Goal: Task Accomplishment & Management: Manage account settings

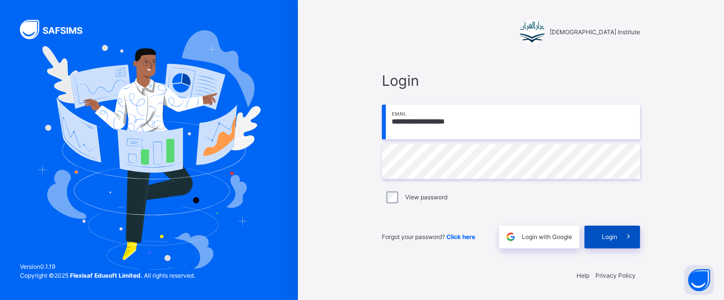
click at [597, 241] on div "Login" at bounding box center [613, 237] width 56 height 23
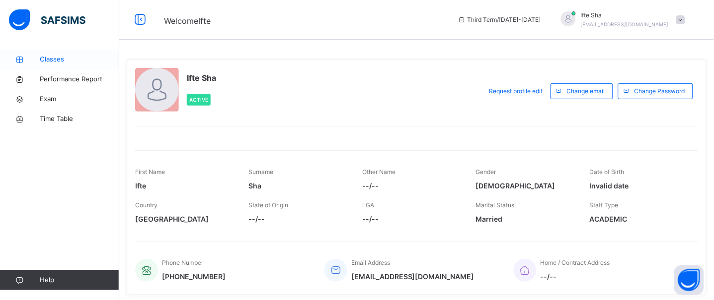
click at [53, 60] on span "Classes" at bounding box center [79, 60] width 79 height 10
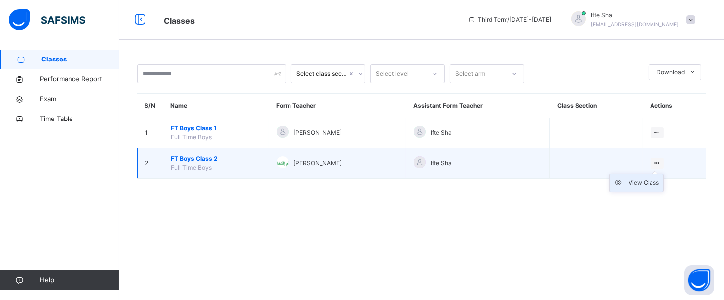
click at [657, 181] on div "View Class" at bounding box center [644, 183] width 31 height 10
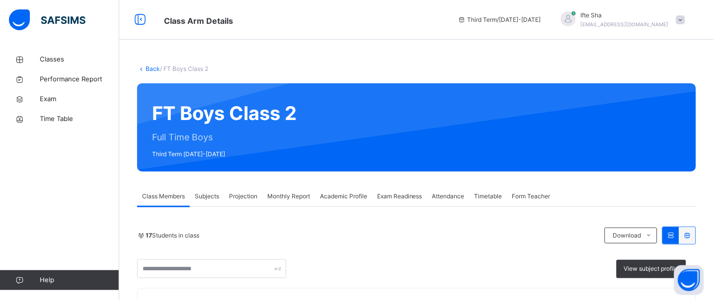
click at [415, 195] on span "Exam Readiness" at bounding box center [399, 196] width 45 height 9
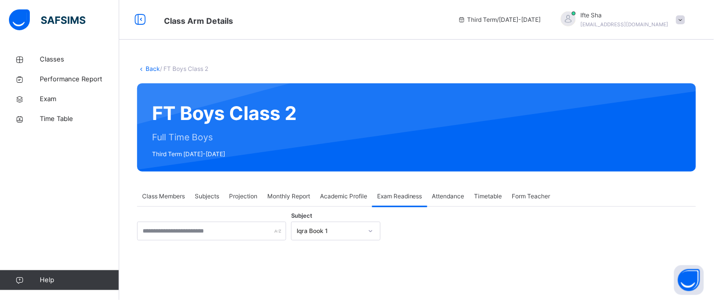
click at [313, 227] on div "Iqra Book 1" at bounding box center [335, 231] width 89 height 19
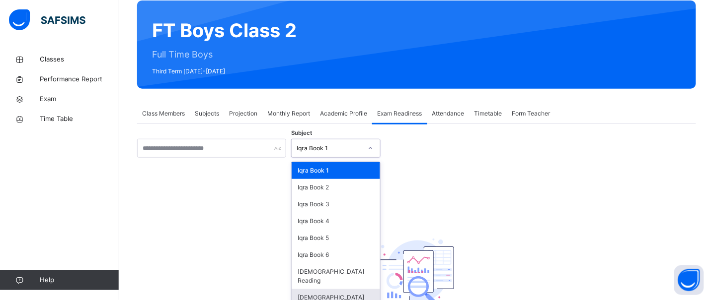
scroll to position [84, 0]
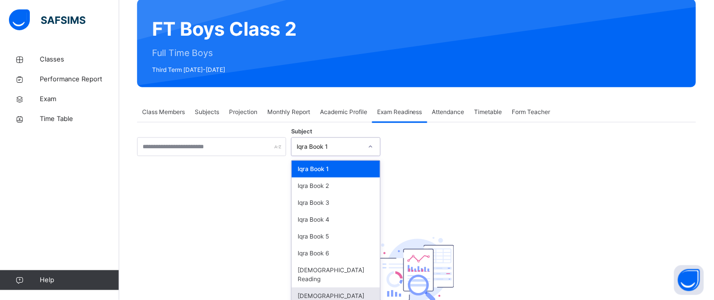
click at [351, 288] on div "[DEMOGRAPHIC_DATA] Memorisation" at bounding box center [336, 301] width 88 height 26
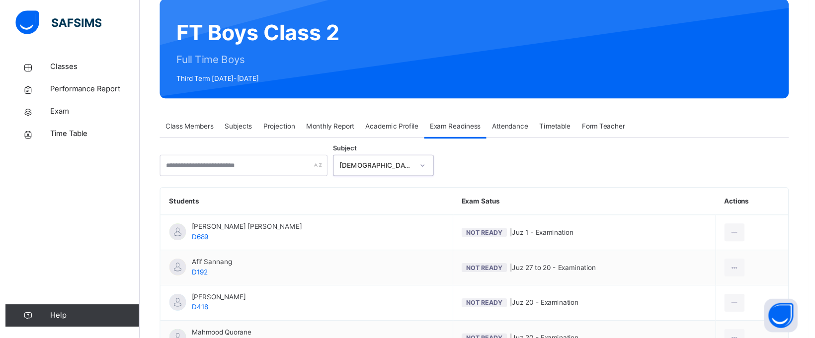
scroll to position [272, 0]
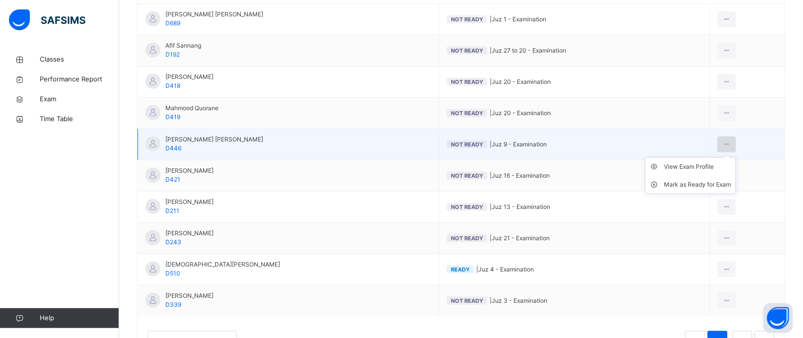
click at [724, 143] on div at bounding box center [727, 145] width 18 height 16
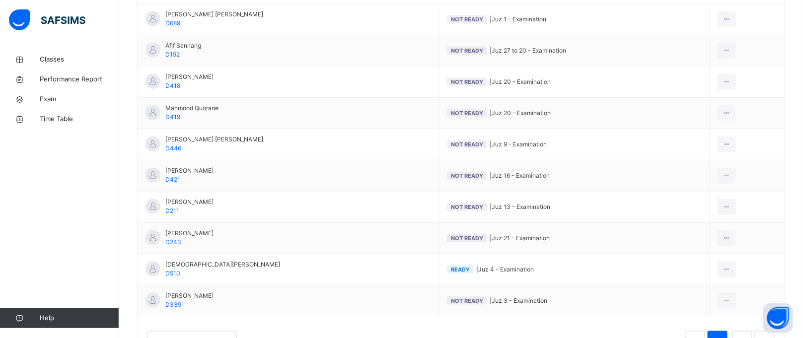
click at [0, 0] on div "Mark as Ready for Exam" at bounding box center [0, 0] width 0 height 0
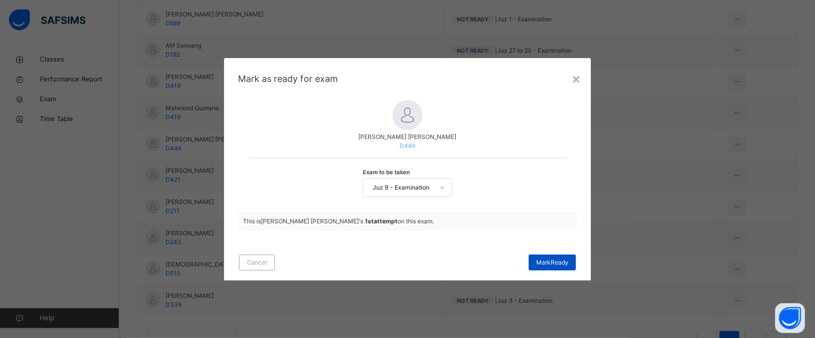
click at [566, 261] on span "[PERSON_NAME]" at bounding box center [552, 262] width 32 height 9
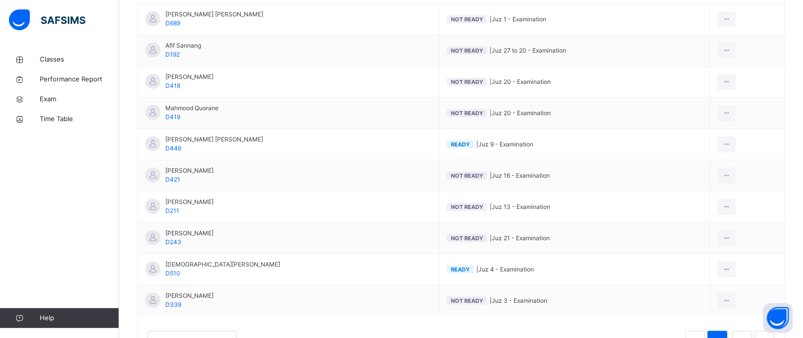
click at [566, 261] on td "Ready | Juz 4 - Examination" at bounding box center [575, 269] width 271 height 31
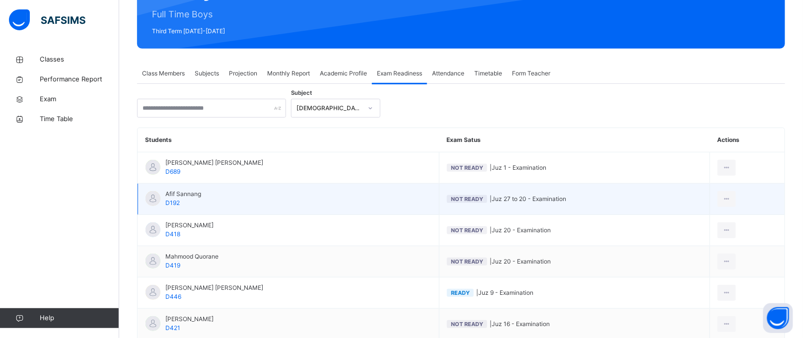
scroll to position [111, 0]
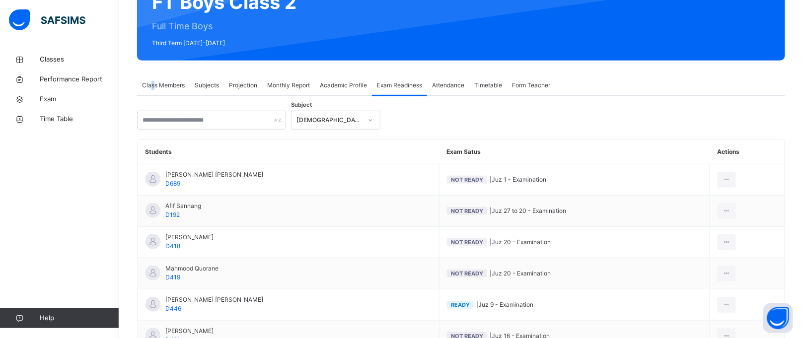
click at [153, 77] on div "Class Members" at bounding box center [163, 85] width 53 height 20
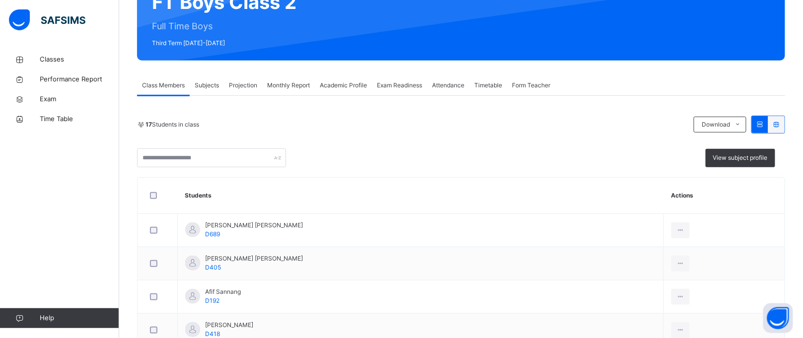
click at [241, 81] on span "Projection" at bounding box center [243, 85] width 28 height 9
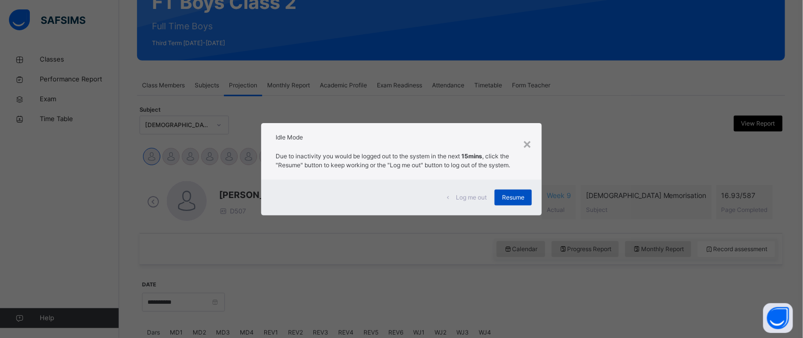
click at [517, 194] on span "Resume" at bounding box center [513, 197] width 22 height 9
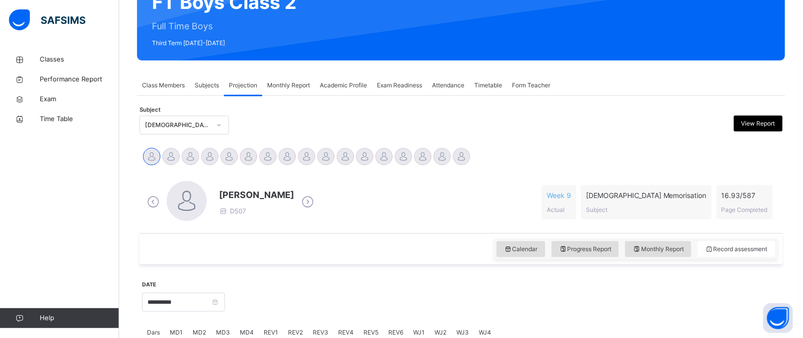
click at [522, 192] on div "[PERSON_NAME] D507 Week 9 Actual [DEMOGRAPHIC_DATA] Memorisation Subject 16.93 …" at bounding box center [461, 202] width 633 height 42
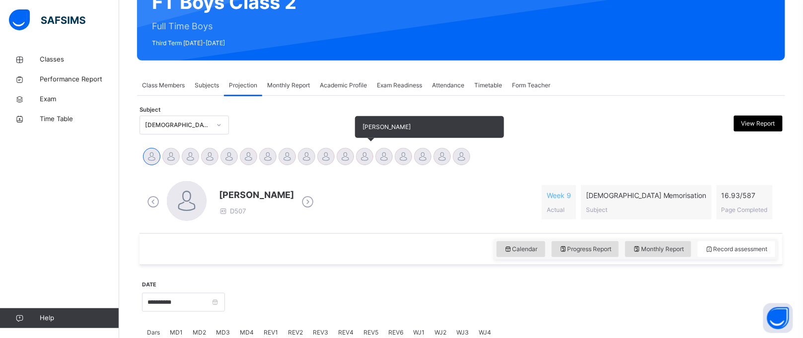
click at [362, 157] on div at bounding box center [364, 156] width 17 height 17
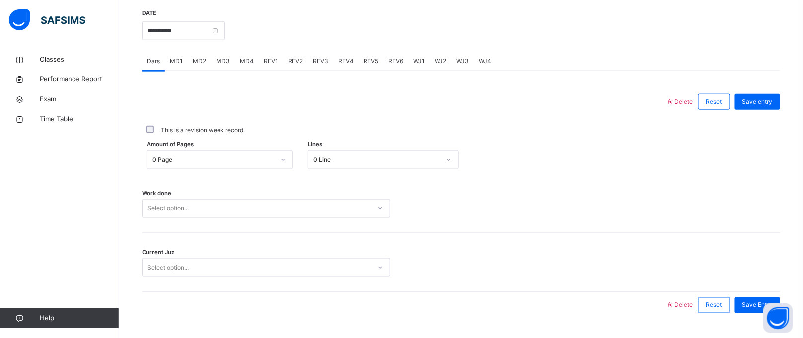
scroll to position [407, 0]
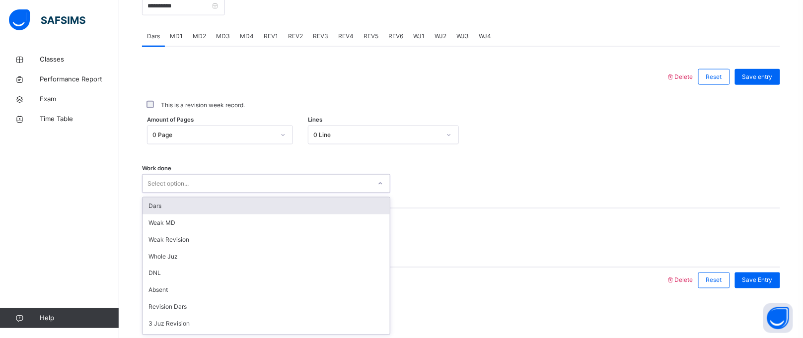
click at [311, 182] on div "Select option..." at bounding box center [257, 183] width 228 height 15
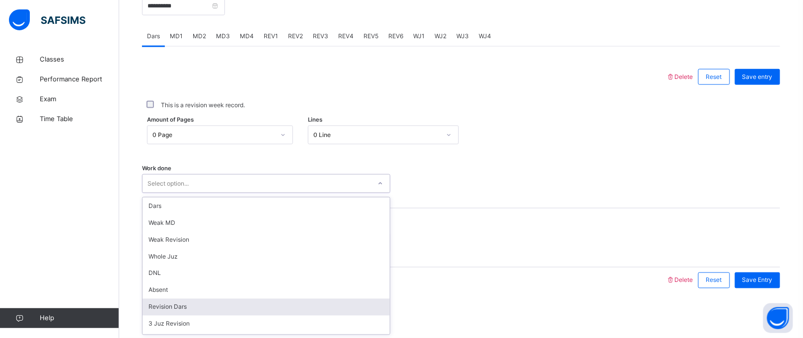
click at [193, 300] on div "Revision Dars" at bounding box center [266, 307] width 247 height 17
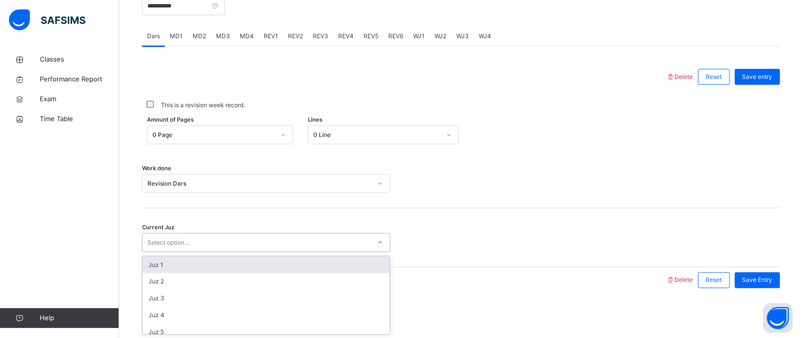
click at [195, 240] on div "Select option..." at bounding box center [257, 242] width 228 height 15
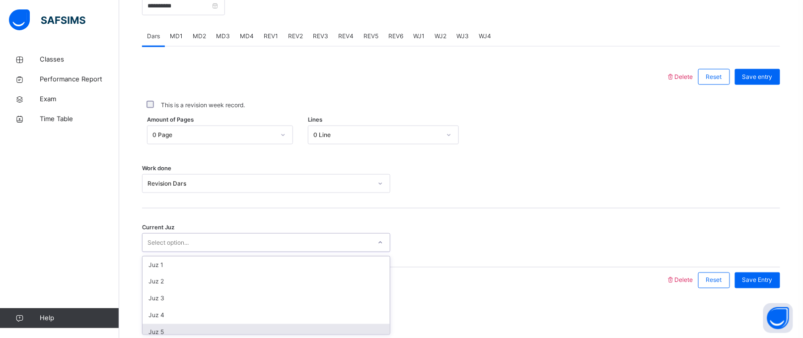
click at [195, 300] on div "Juz 5" at bounding box center [266, 332] width 247 height 17
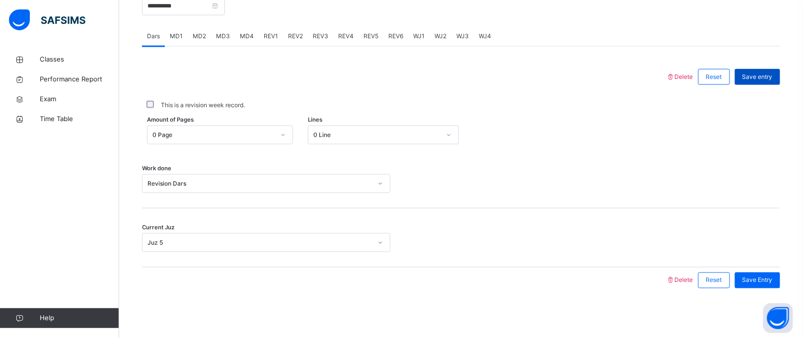
click at [724, 76] on span "Save entry" at bounding box center [758, 77] width 30 height 9
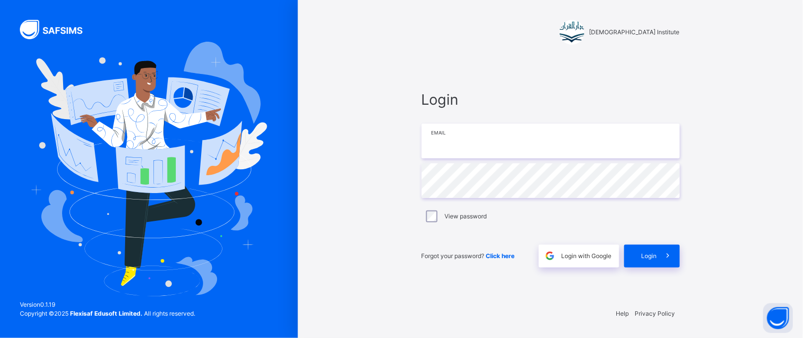
type input "**********"
